Goal: Check status: Check status

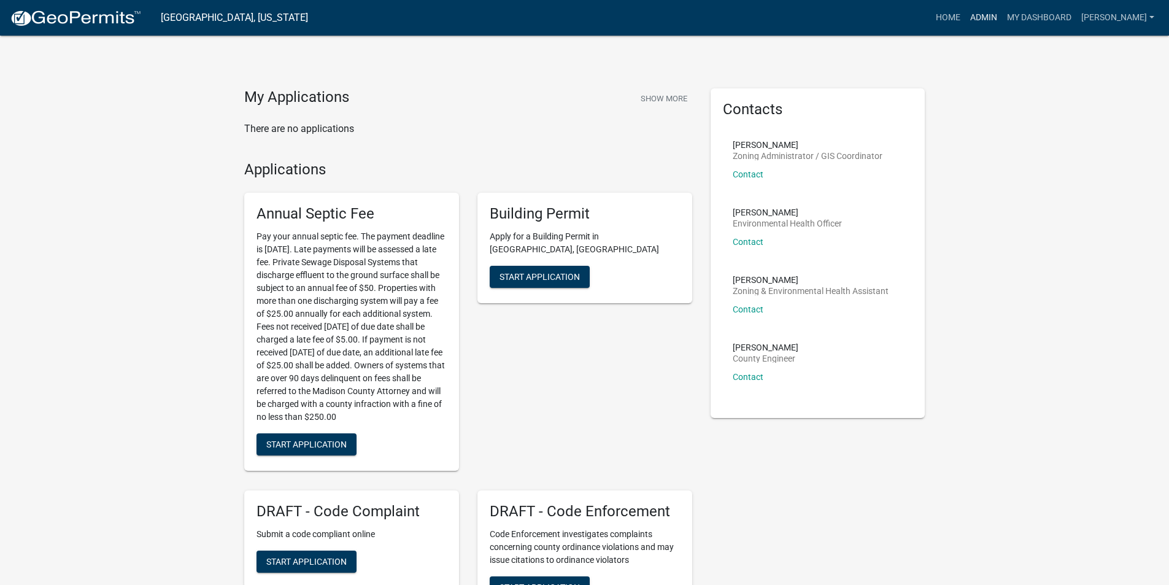
click at [991, 18] on link "Admin" at bounding box center [983, 17] width 37 height 23
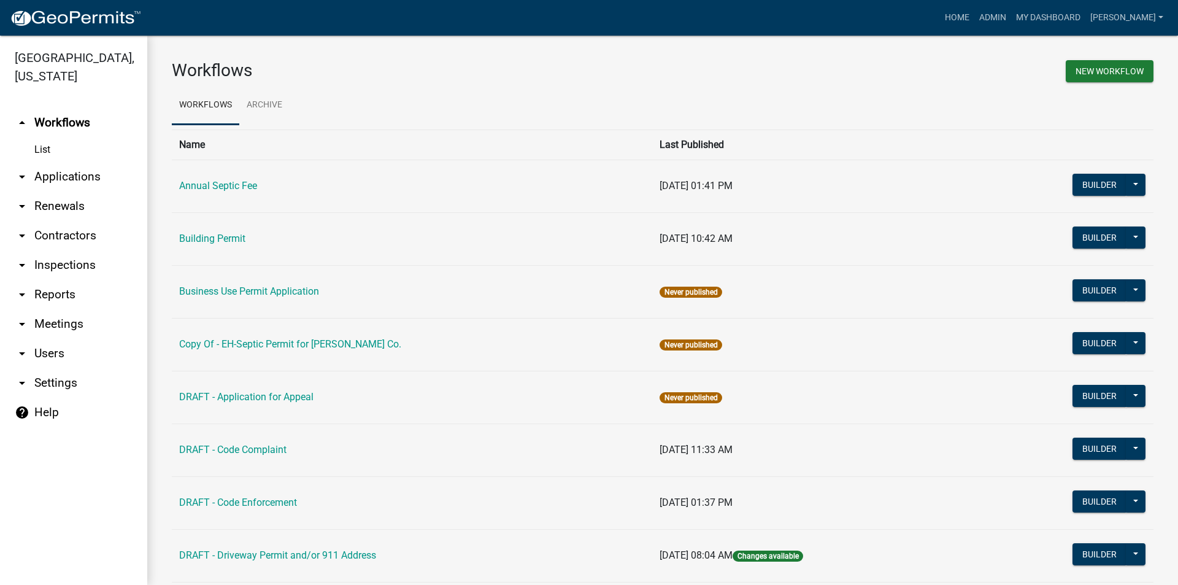
click at [73, 162] on link "arrow_drop_down Applications" at bounding box center [73, 176] width 147 height 29
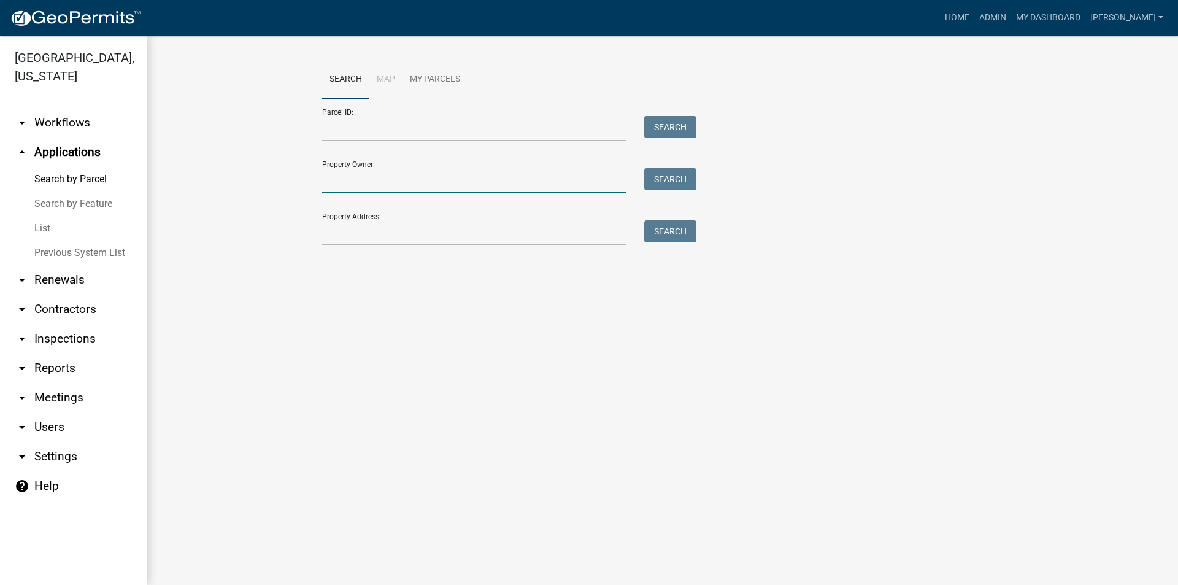
click at [415, 190] on input "Property Owner:" at bounding box center [474, 180] width 304 height 25
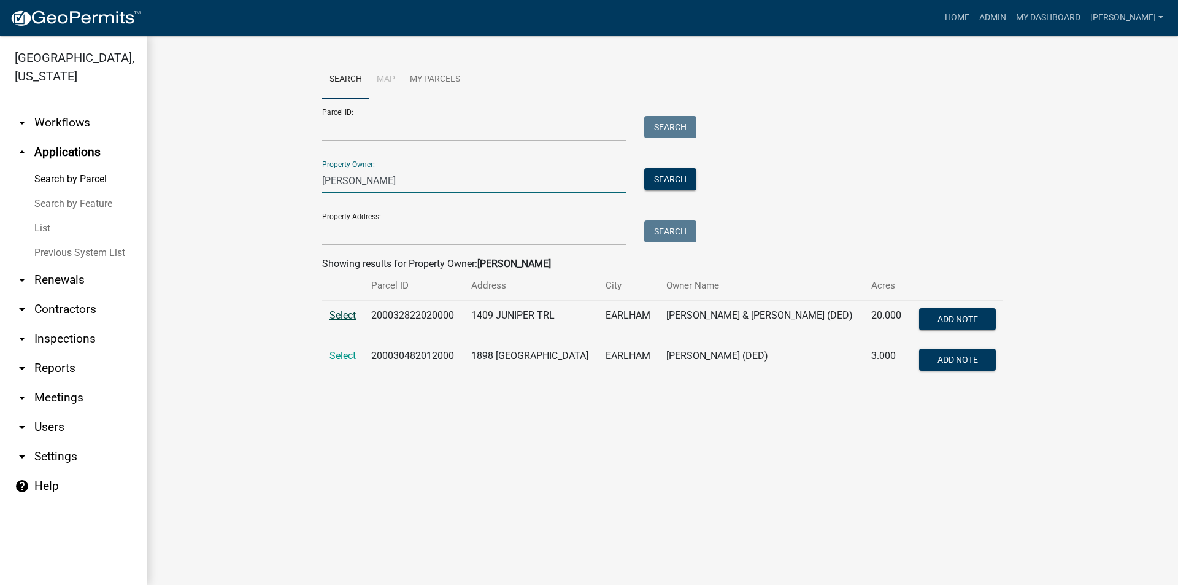
type input "[PERSON_NAME]"
click at [336, 315] on span "Select" at bounding box center [343, 315] width 26 height 12
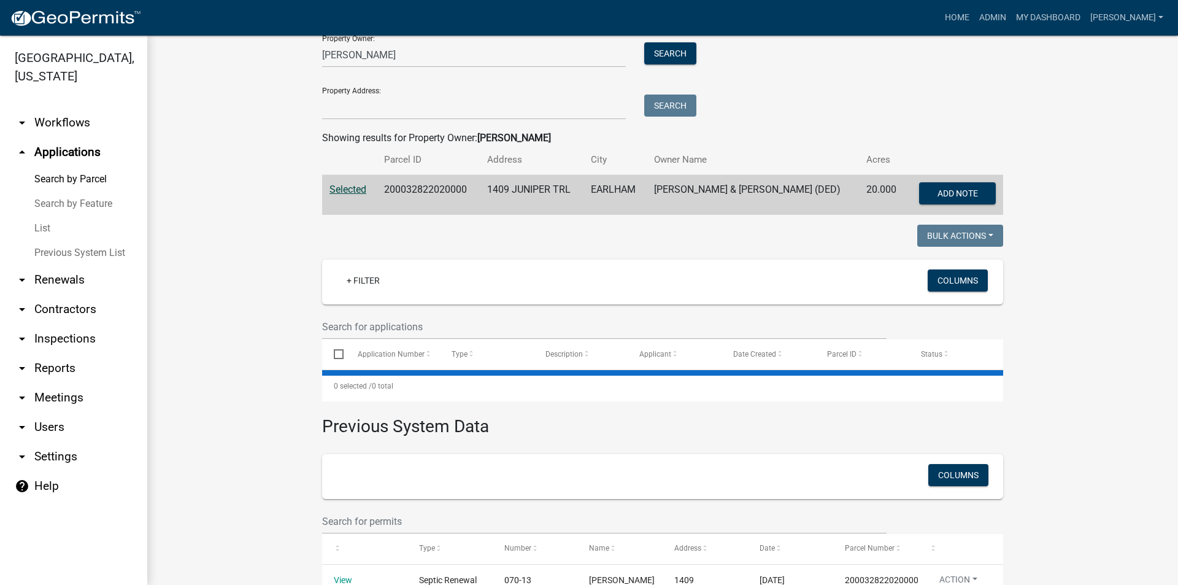
scroll to position [184, 0]
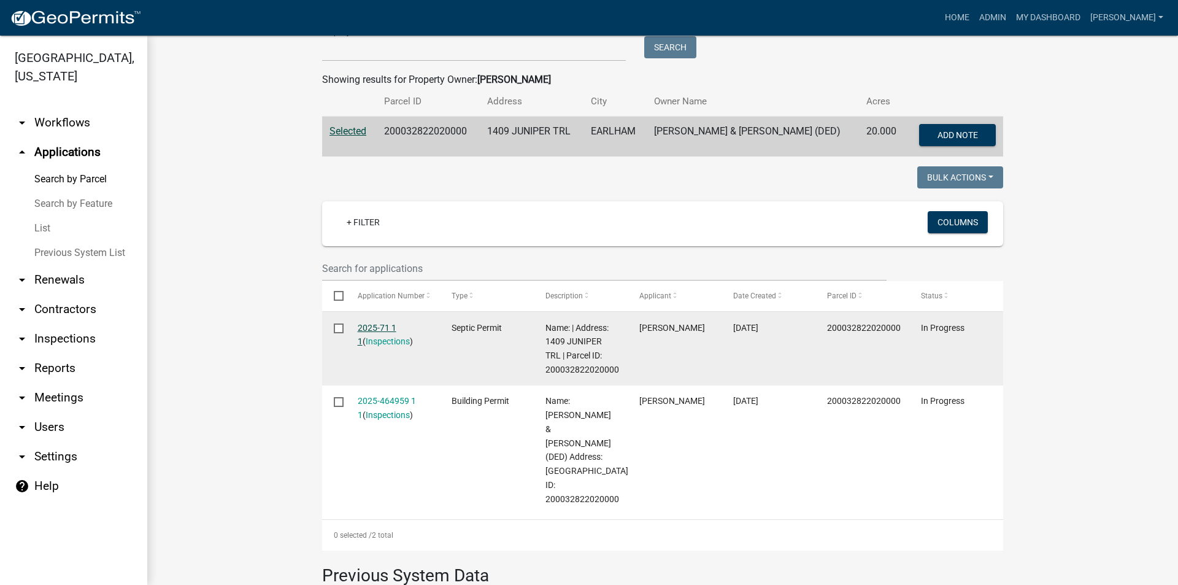
click at [387, 329] on link "2025-71 1 1" at bounding box center [377, 335] width 39 height 24
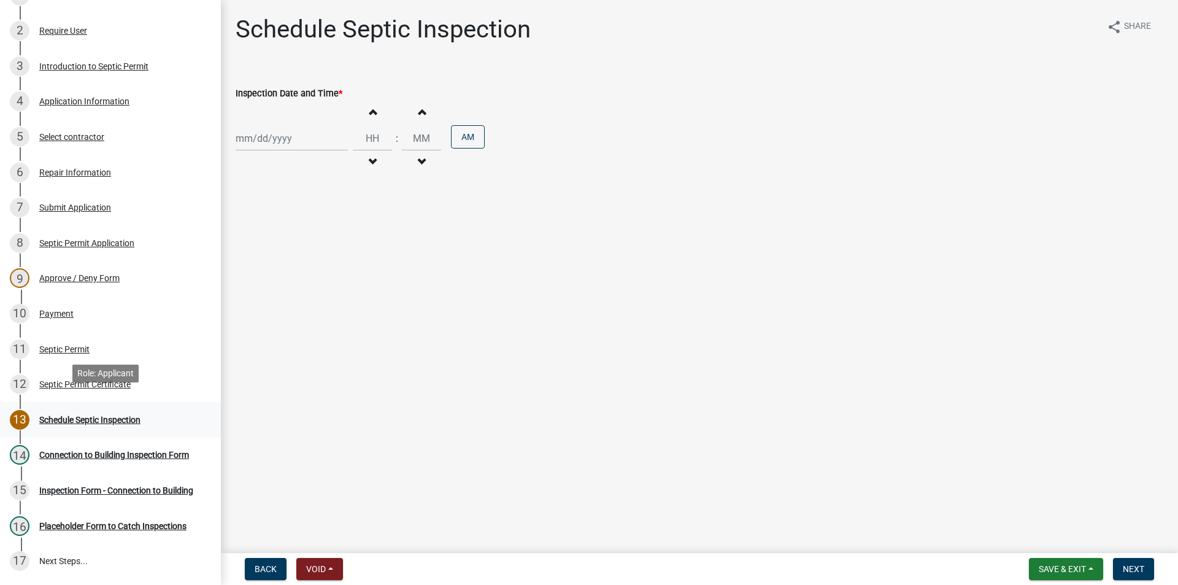
scroll to position [184, 0]
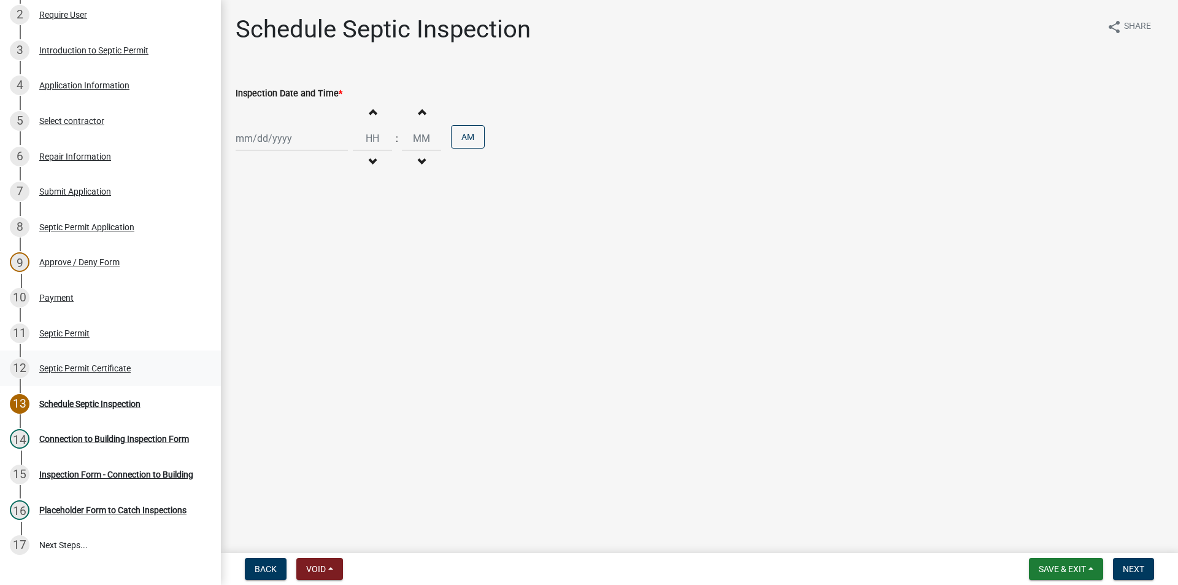
click at [87, 366] on div "Septic Permit Certificate" at bounding box center [84, 368] width 91 height 9
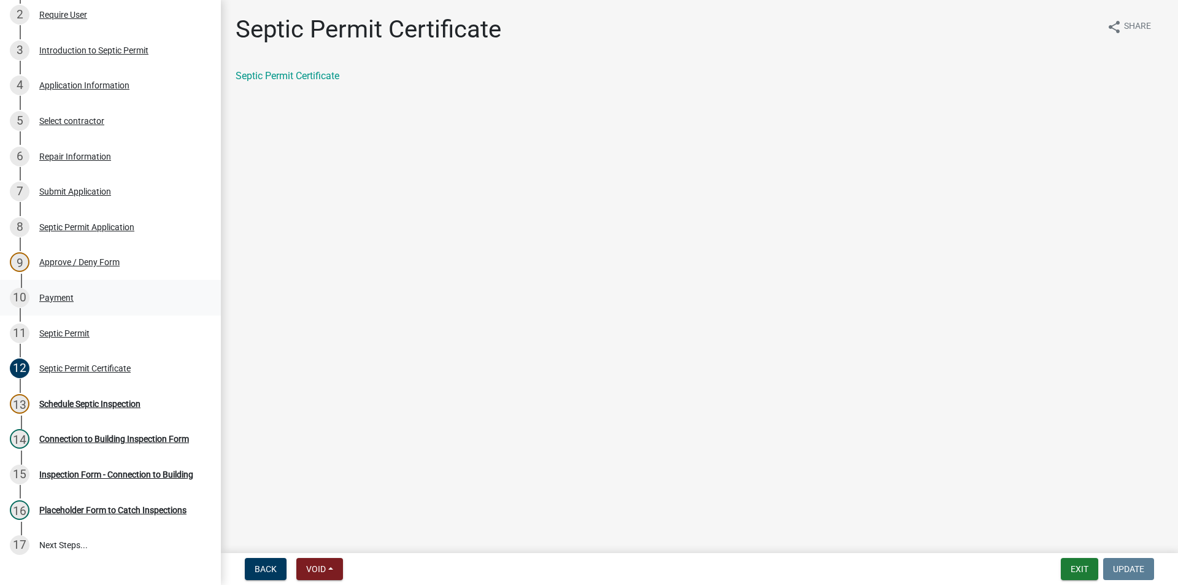
click at [72, 304] on div "10 Payment" at bounding box center [105, 298] width 191 height 20
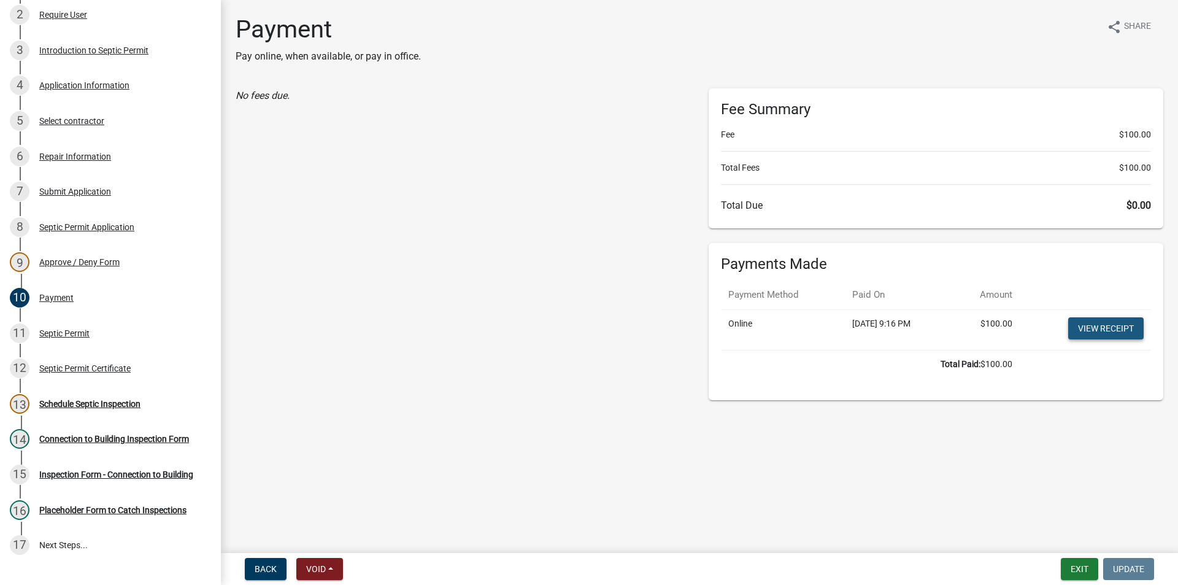
click at [1097, 324] on link "View receipt" at bounding box center [1106, 328] width 75 height 22
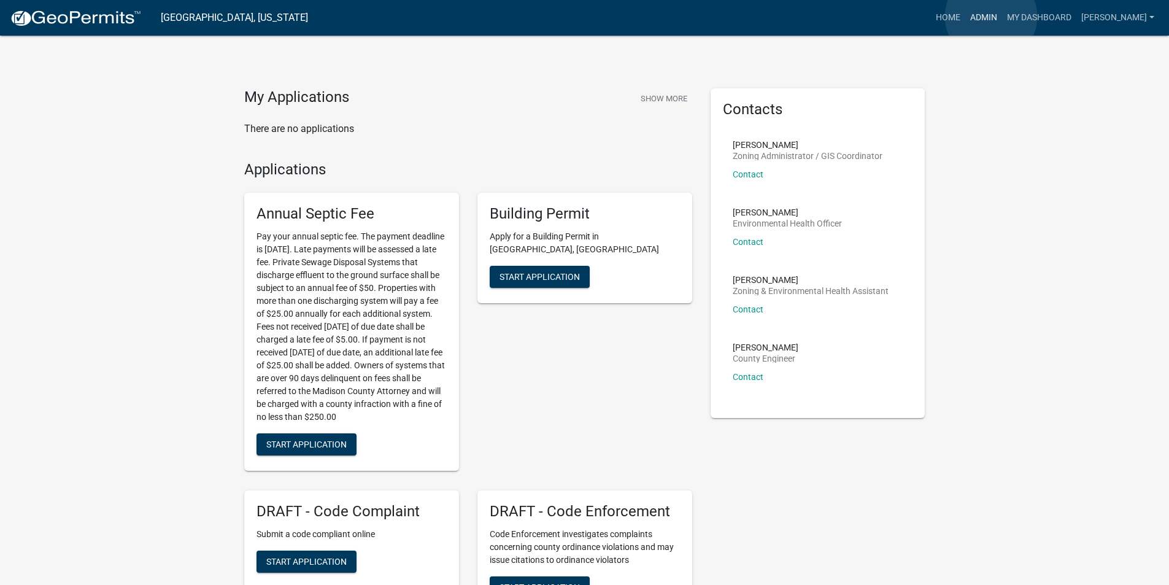
click at [991, 17] on link "Admin" at bounding box center [983, 17] width 37 height 23
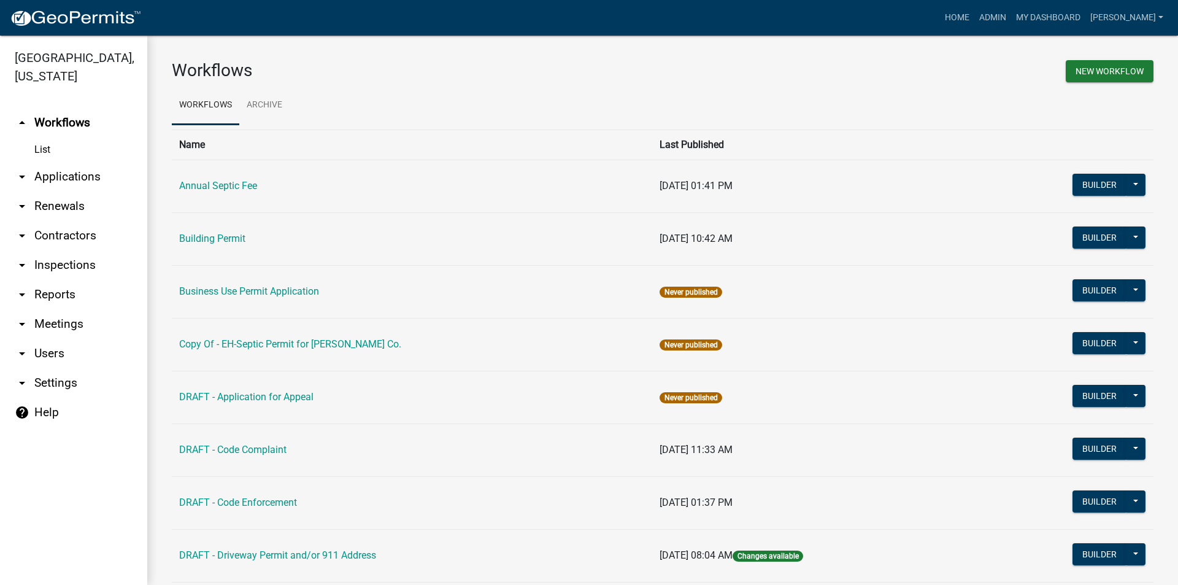
click at [64, 162] on link "arrow_drop_down Applications" at bounding box center [73, 176] width 147 height 29
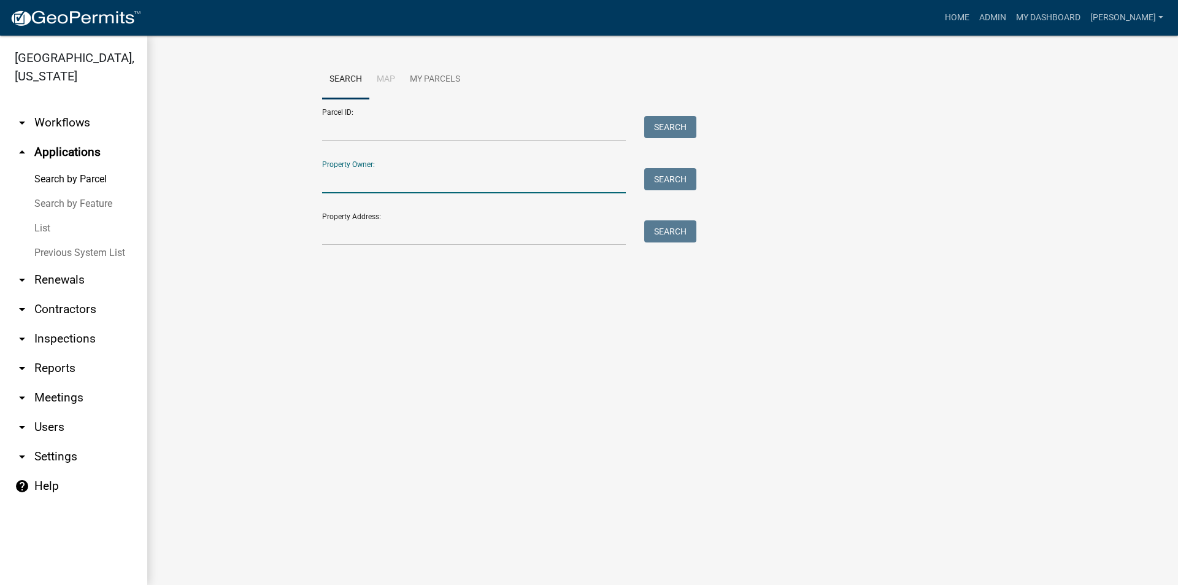
click at [388, 185] on input "Property Owner:" at bounding box center [474, 180] width 304 height 25
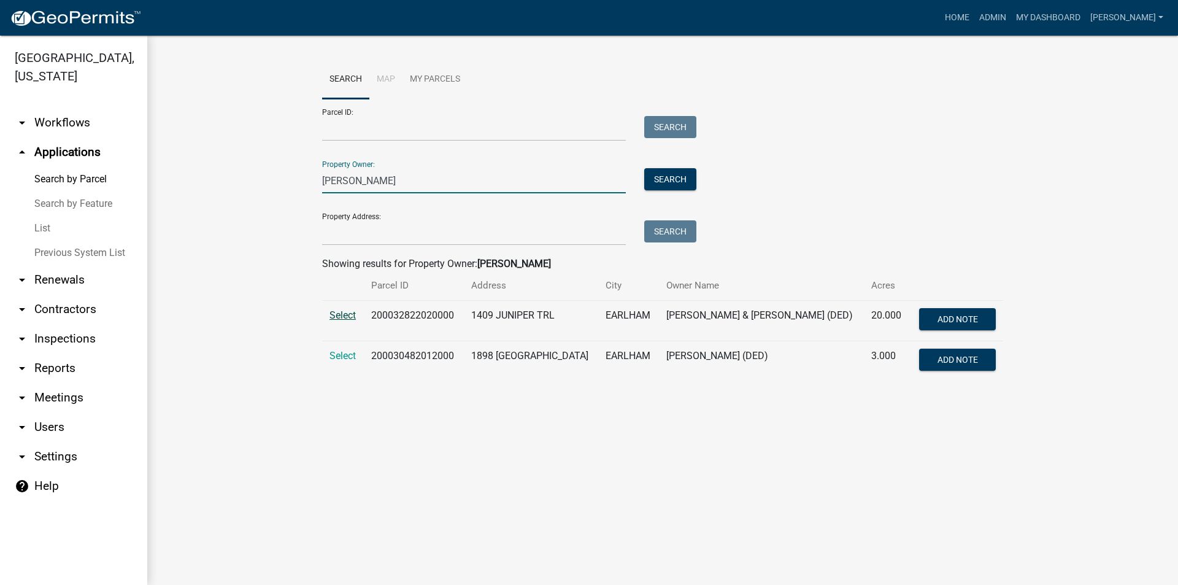
type input "Mutchler, Bryan"
click at [352, 314] on span "Select" at bounding box center [343, 315] width 26 height 12
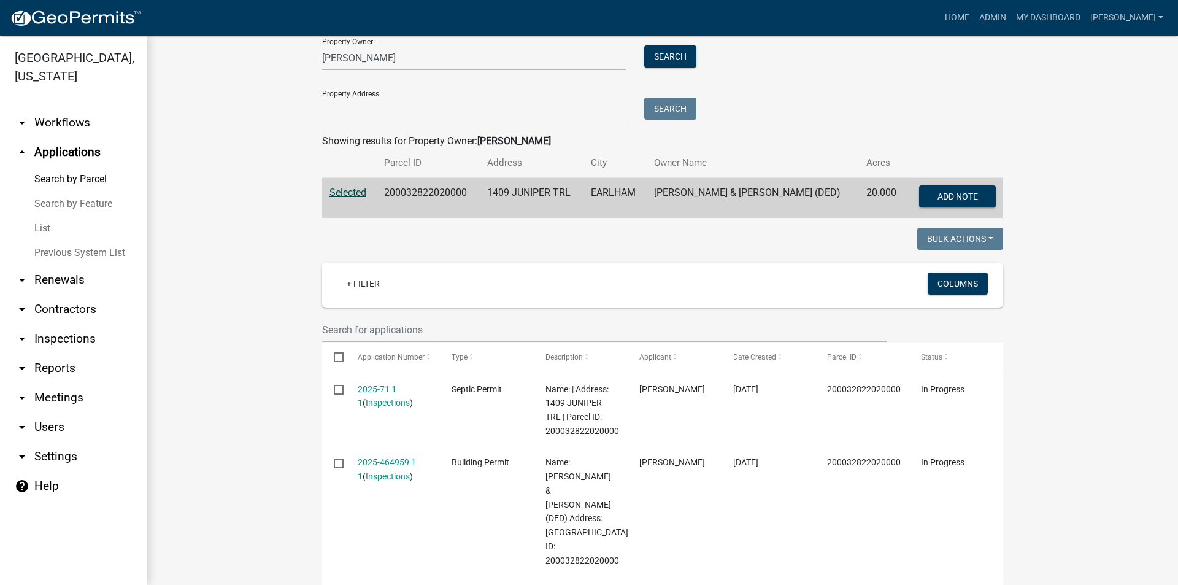
scroll to position [307, 0]
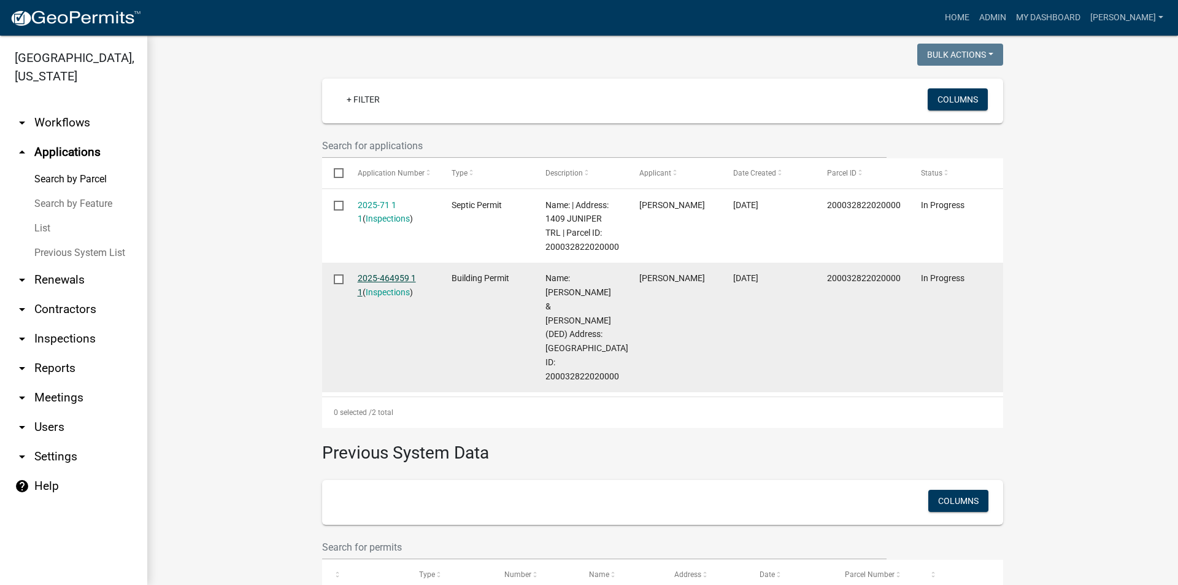
click at [396, 278] on link "2025-464959 1 1" at bounding box center [387, 285] width 58 height 24
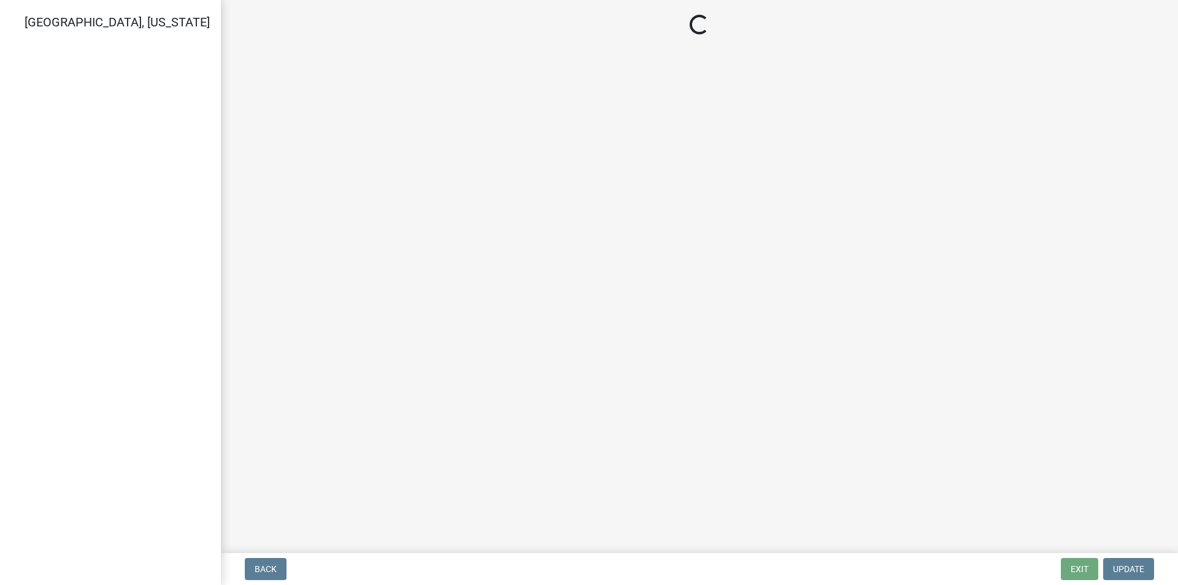
select select "3: 3"
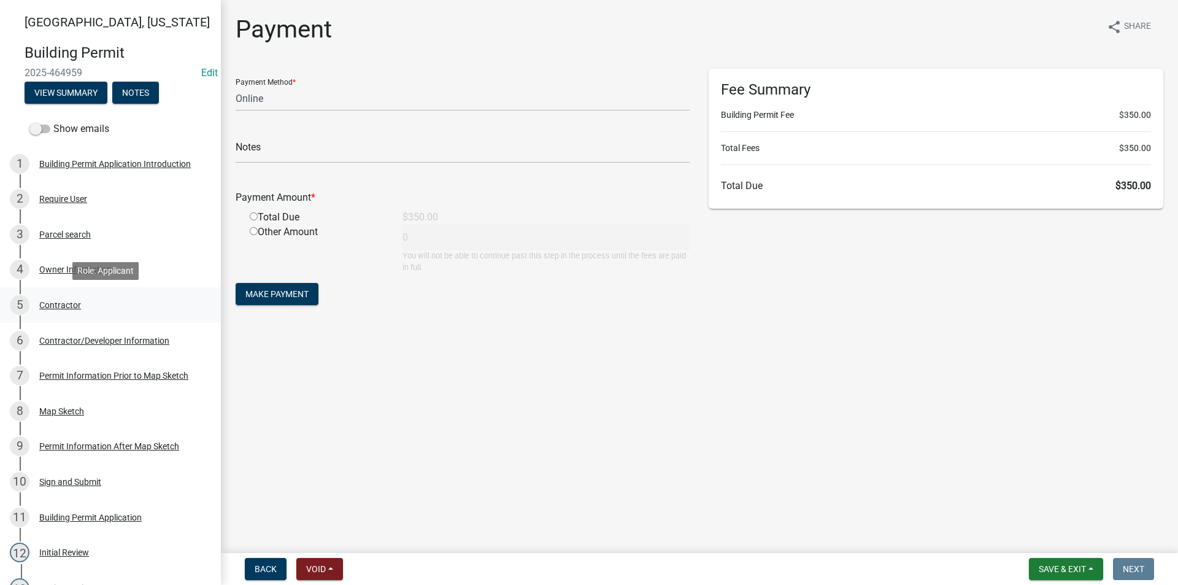
click at [63, 306] on div "Contractor" at bounding box center [60, 305] width 42 height 9
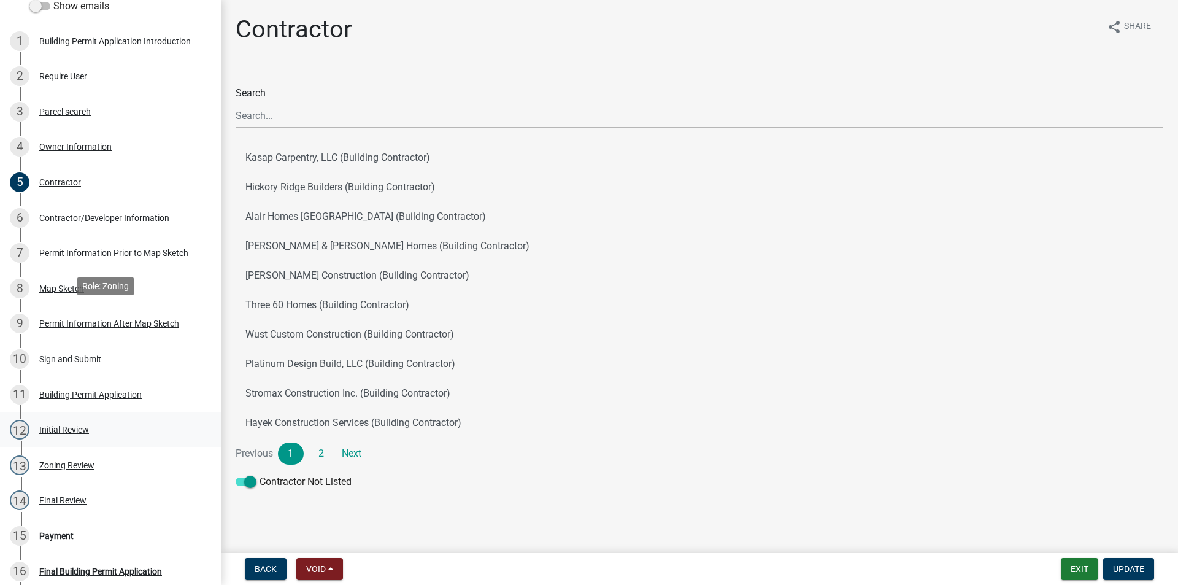
scroll to position [246, 0]
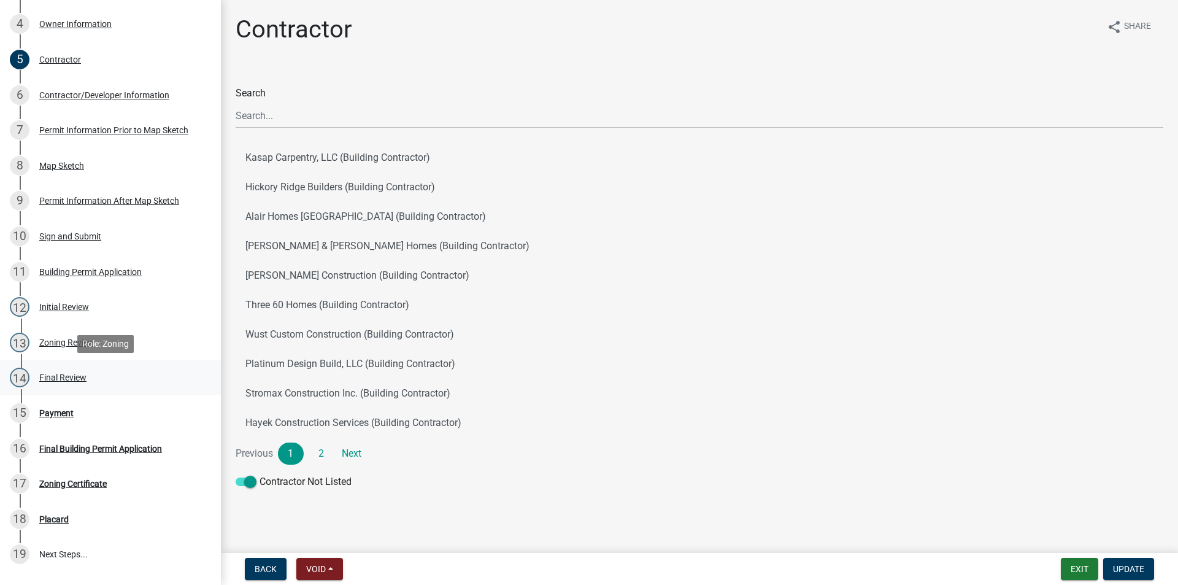
click at [71, 377] on div "Final Review" at bounding box center [62, 377] width 47 height 9
